Goal: Task Accomplishment & Management: Manage account settings

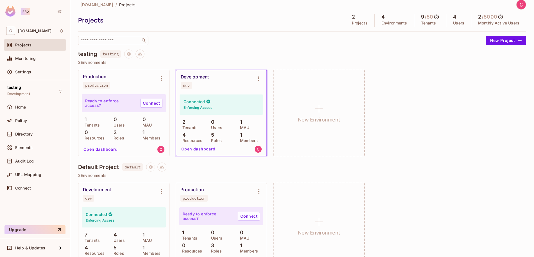
scroll to position [25, 0]
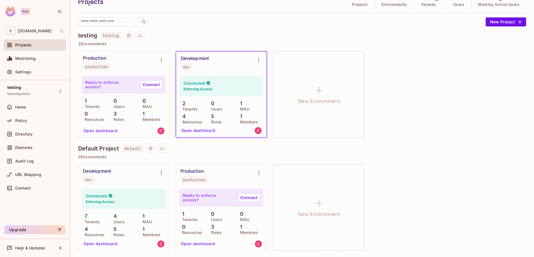
click at [93, 244] on button "Open dashboard" at bounding box center [100, 243] width 39 height 9
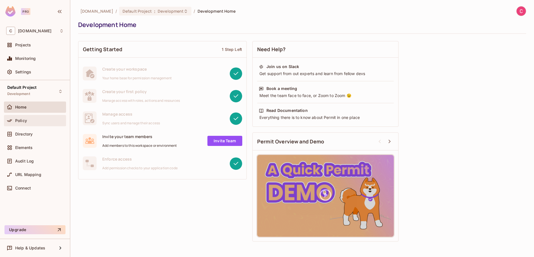
click at [30, 124] on div "Policy" at bounding box center [35, 120] width 58 height 7
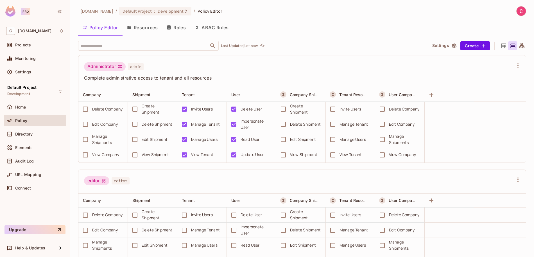
click at [140, 29] on button "Resources" at bounding box center [143, 28] width 40 height 14
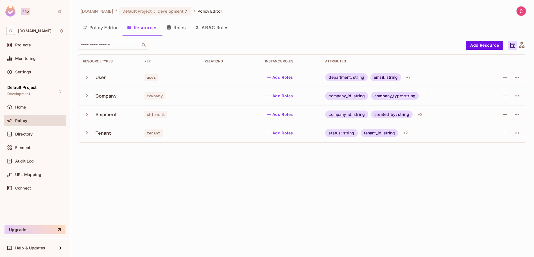
click at [88, 114] on icon "button" at bounding box center [87, 115] width 8 height 8
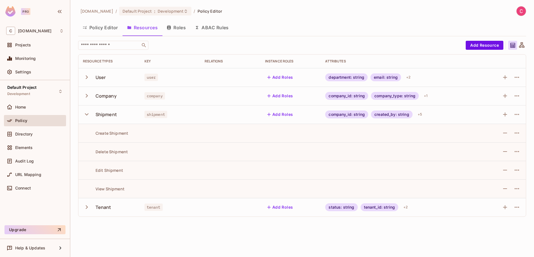
click at [85, 115] on icon "button" at bounding box center [87, 115] width 8 height 8
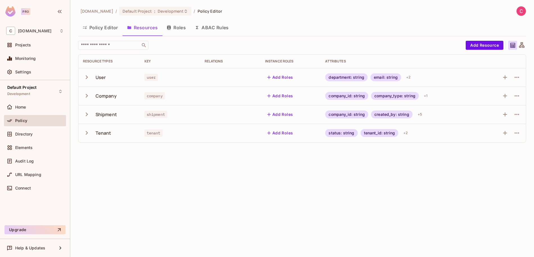
click at [180, 30] on button "Roles" at bounding box center [176, 28] width 28 height 14
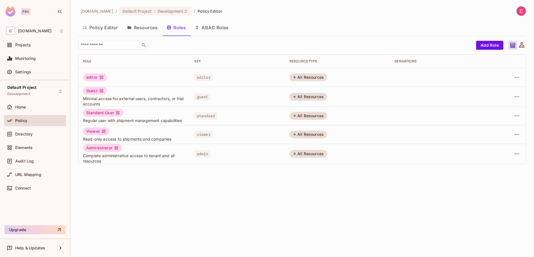
click at [221, 28] on button "ABAC Rules" at bounding box center [211, 28] width 43 height 14
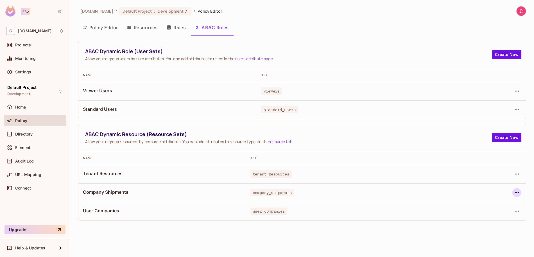
click at [516, 193] on icon "button" at bounding box center [517, 192] width 5 height 1
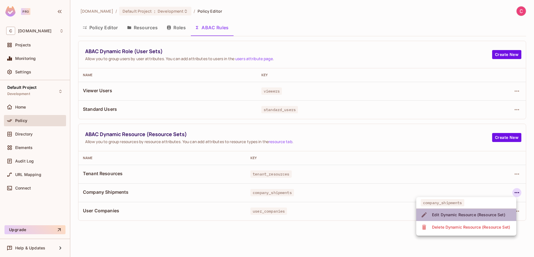
click at [472, 217] on div "Edit Dynamic Resource (Resource Set)" at bounding box center [468, 215] width 73 height 6
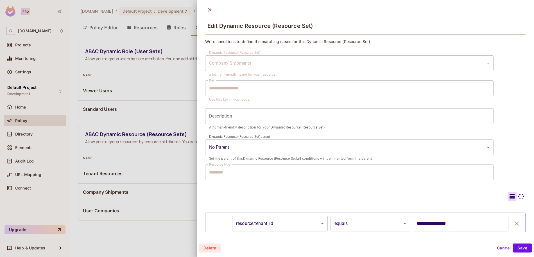
click at [505, 249] on button "Cancel" at bounding box center [504, 248] width 18 height 9
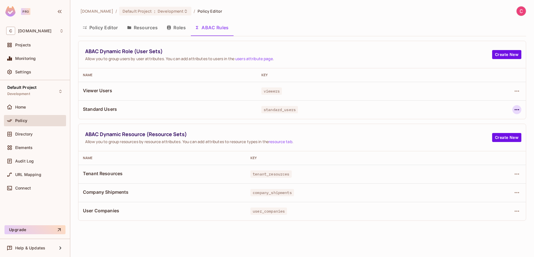
click at [518, 109] on icon "button" at bounding box center [517, 109] width 5 height 1
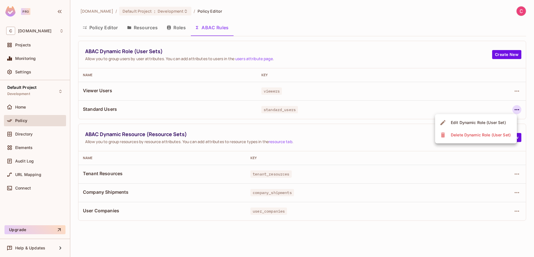
click at [481, 123] on div "Edit Dynamic Role (User Set)" at bounding box center [478, 123] width 55 height 6
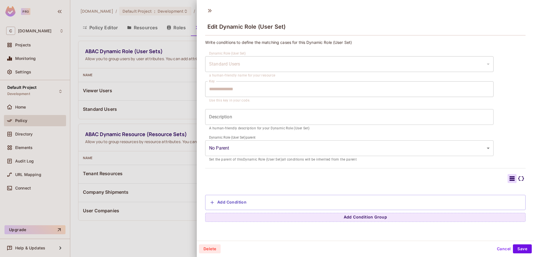
scroll to position [1, 0]
click at [228, 200] on button "Add Condition" at bounding box center [228, 201] width 41 height 9
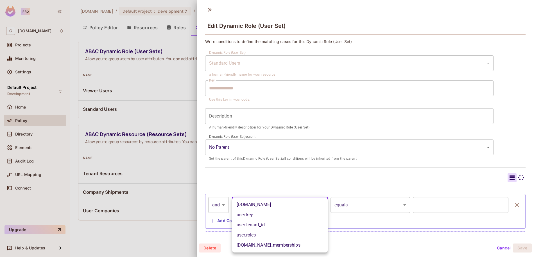
click at [256, 208] on body "**********" at bounding box center [267, 128] width 534 height 257
click at [271, 226] on li "user.tenant_id" at bounding box center [280, 225] width 96 height 10
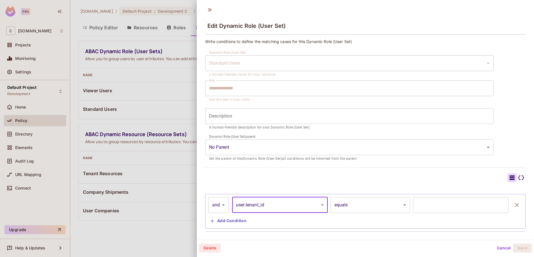
click at [445, 210] on input "text" at bounding box center [461, 205] width 96 height 16
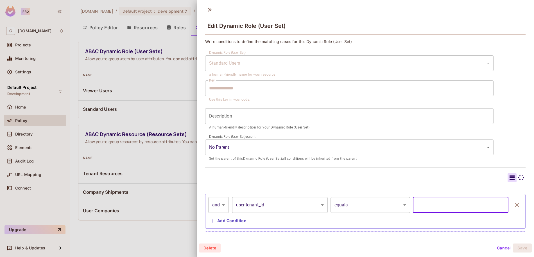
click at [315, 207] on body "**********" at bounding box center [267, 128] width 534 height 257
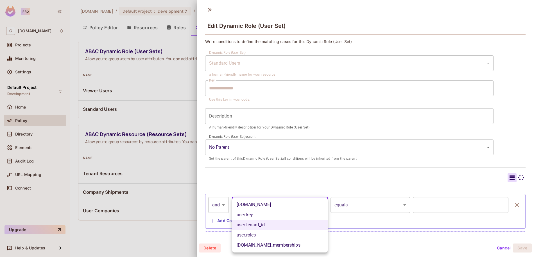
click at [262, 246] on li "[DOMAIN_NAME]_memberships" at bounding box center [280, 245] width 96 height 10
type input "**********"
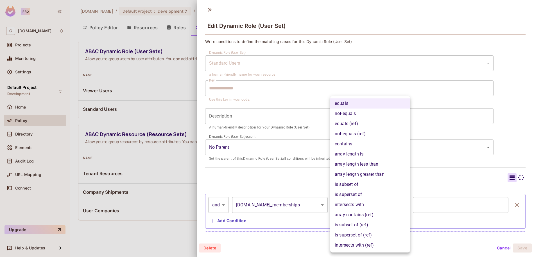
click at [387, 204] on body "**********" at bounding box center [267, 128] width 534 height 257
click at [356, 206] on li "intersects with" at bounding box center [370, 205] width 80 height 10
type input "**********"
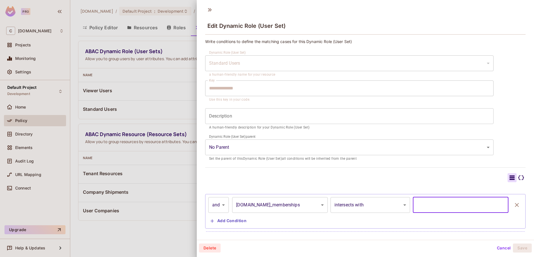
click at [437, 206] on input "text" at bounding box center [461, 205] width 96 height 16
click at [520, 180] on icon at bounding box center [522, 178] width 6 height 5
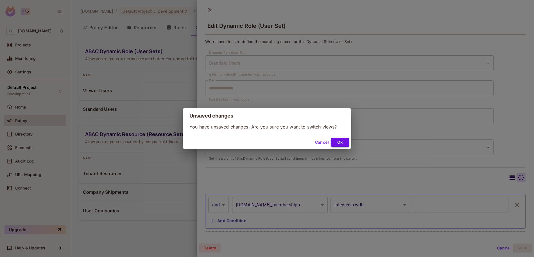
click at [342, 143] on button "Ok" at bounding box center [340, 142] width 18 height 9
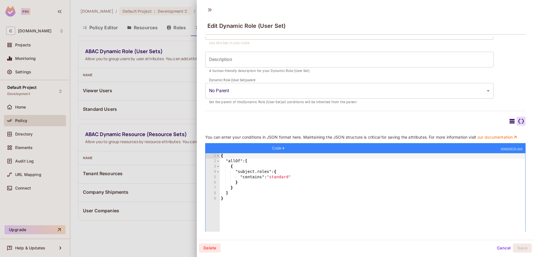
scroll to position [70, 0]
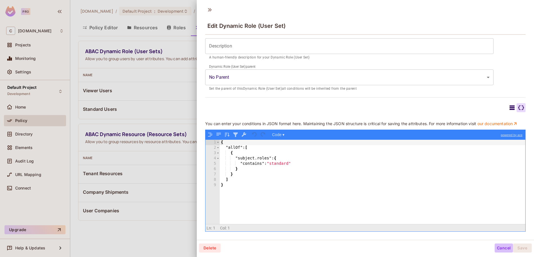
click at [503, 248] on button "Cancel" at bounding box center [504, 248] width 18 height 9
